Goal: Information Seeking & Learning: Learn about a topic

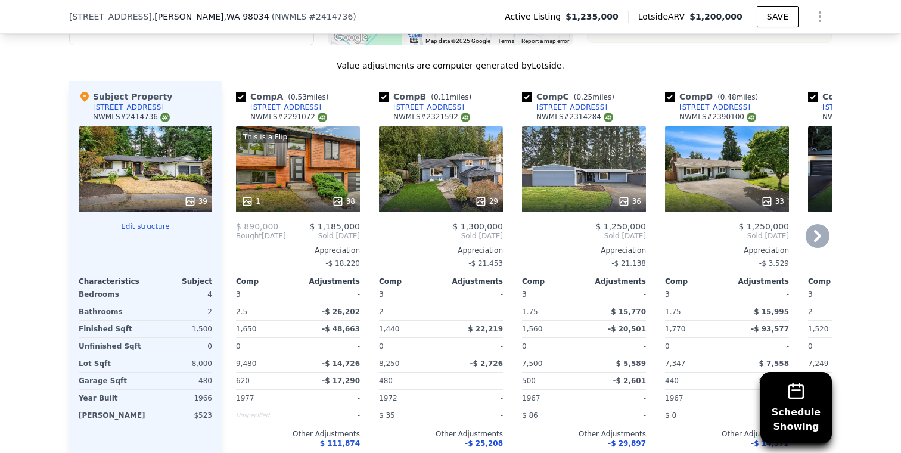
scroll to position [1429, 0]
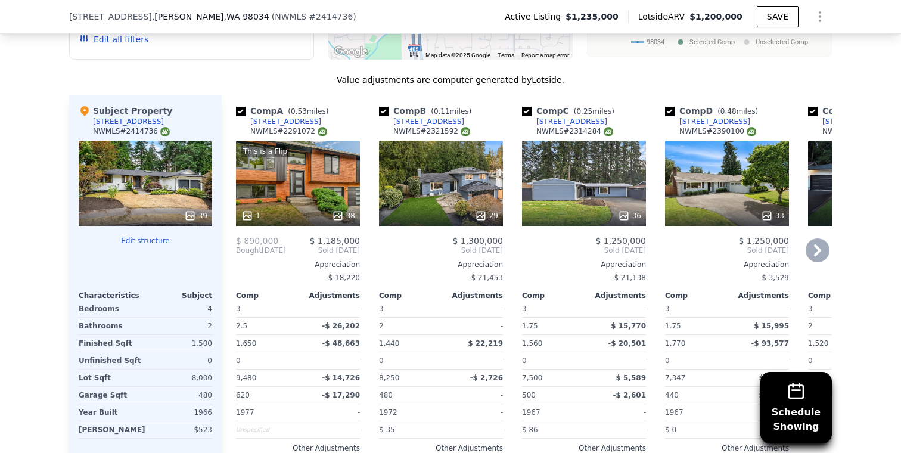
click at [328, 191] on div "This is a Flip 1 38" at bounding box center [298, 184] width 124 height 86
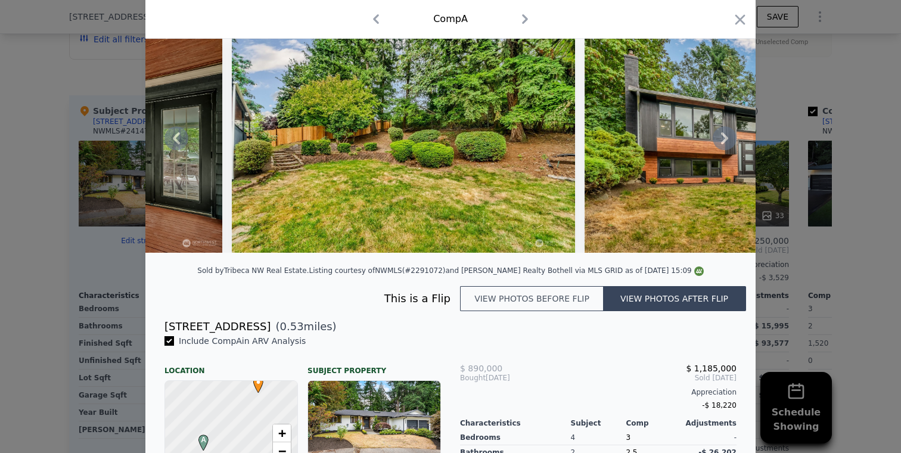
scroll to position [0, 1673]
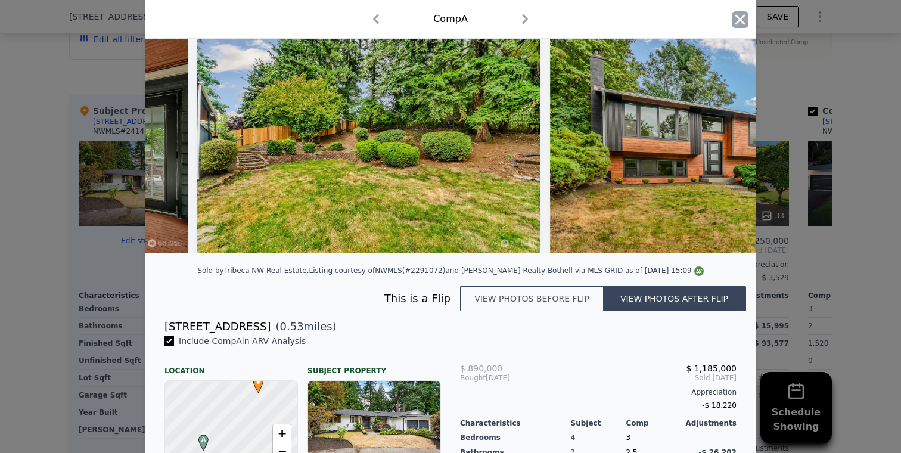
click at [739, 21] on icon "button" at bounding box center [739, 19] width 17 height 17
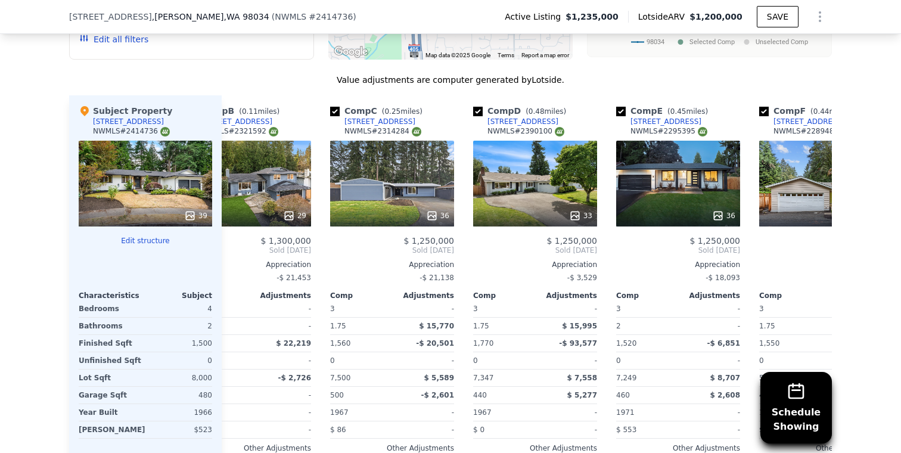
scroll to position [0, 200]
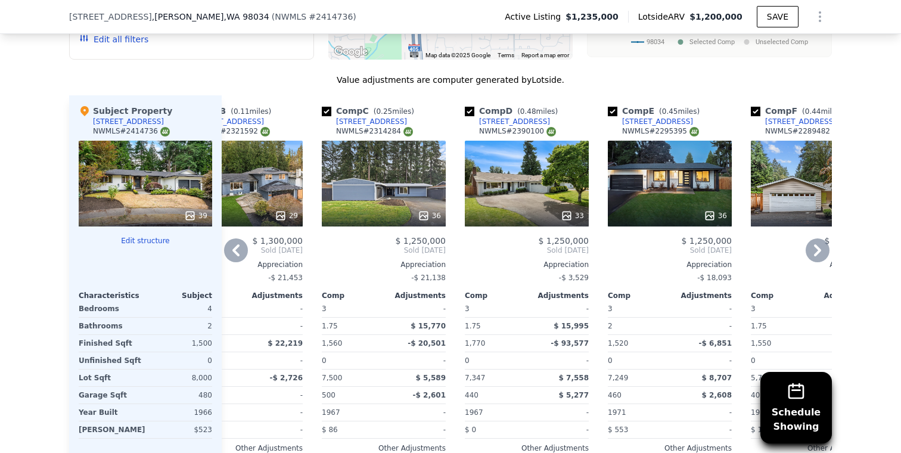
click at [695, 195] on div "36" at bounding box center [670, 184] width 124 height 86
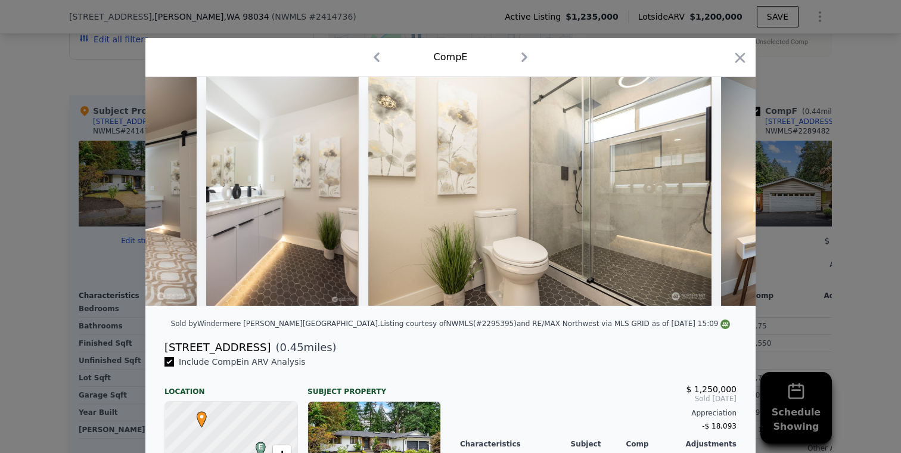
scroll to position [0, 7390]
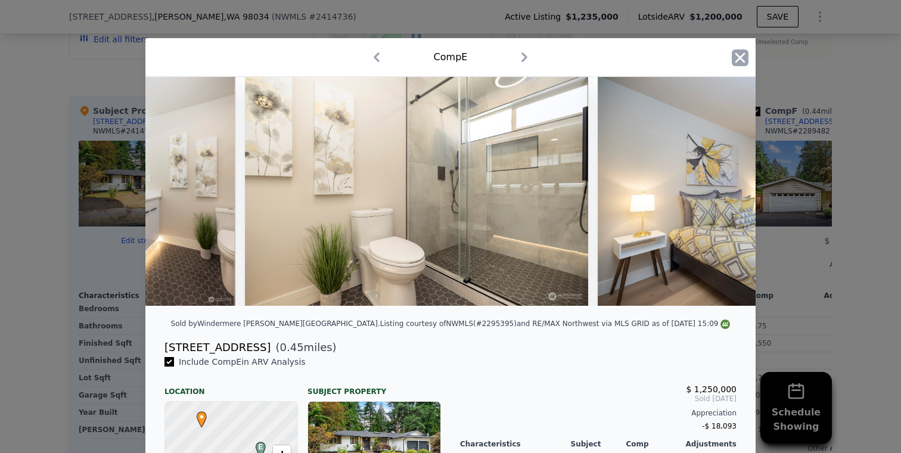
click at [739, 58] on icon "button" at bounding box center [740, 57] width 10 height 10
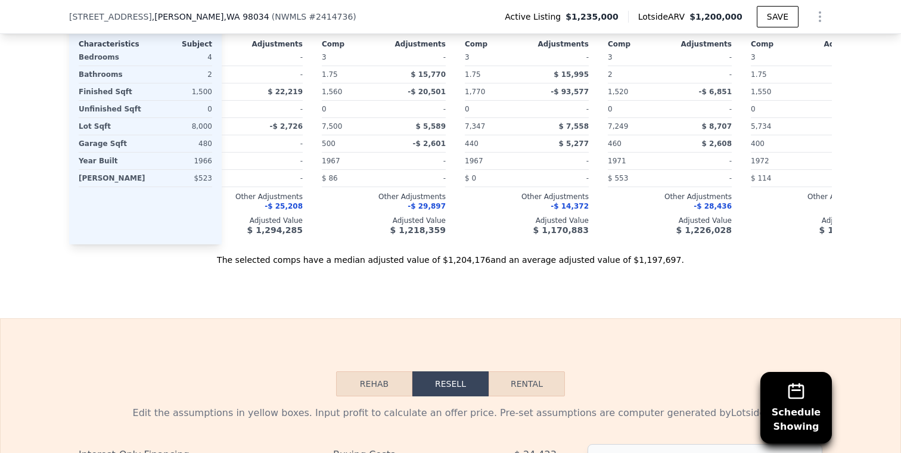
scroll to position [1440, 0]
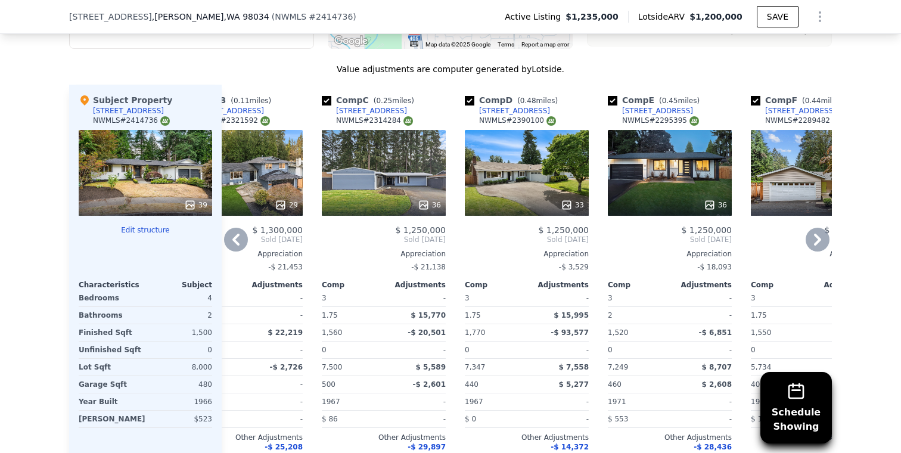
click at [817, 239] on icon at bounding box center [817, 240] width 24 height 24
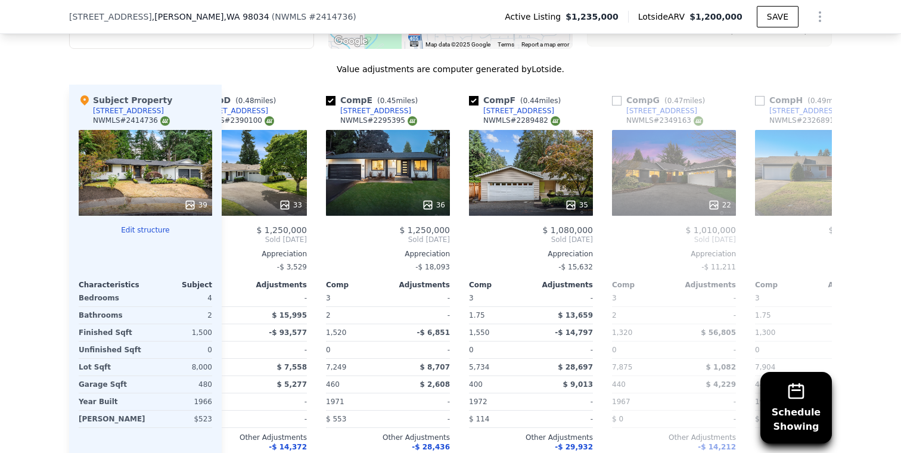
scroll to position [0, 486]
